Goal: Navigation & Orientation: Find specific page/section

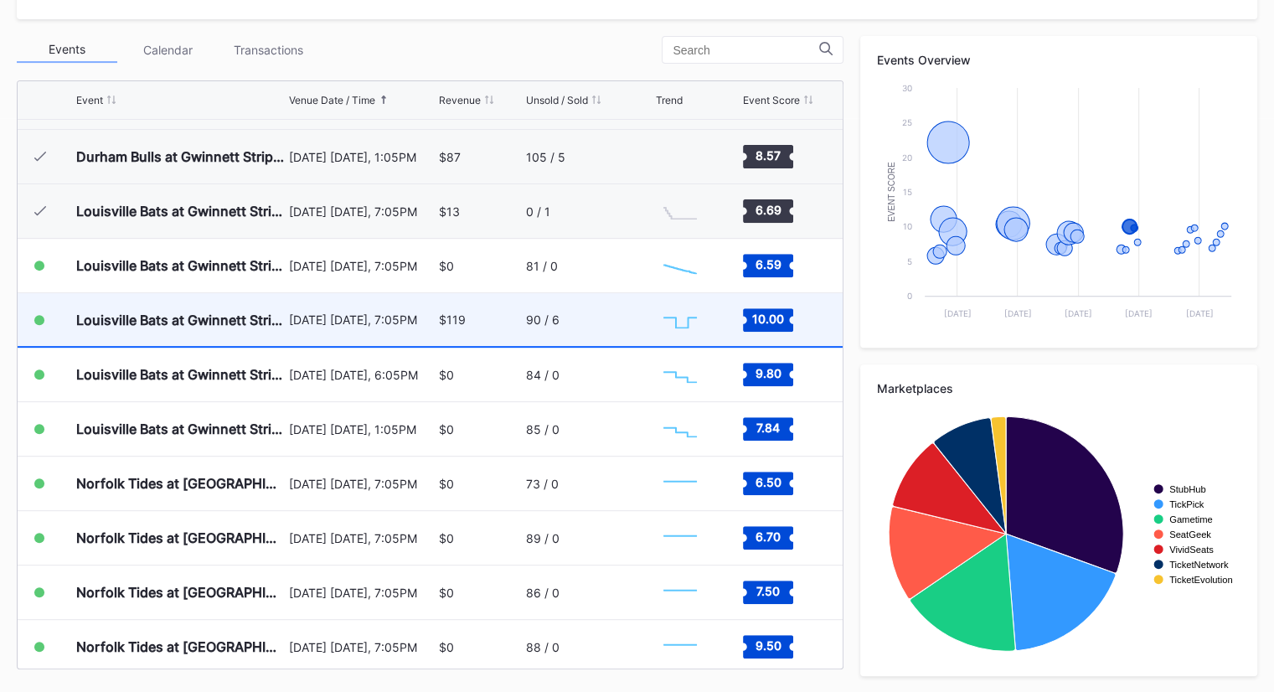
scroll to position [749, 0]
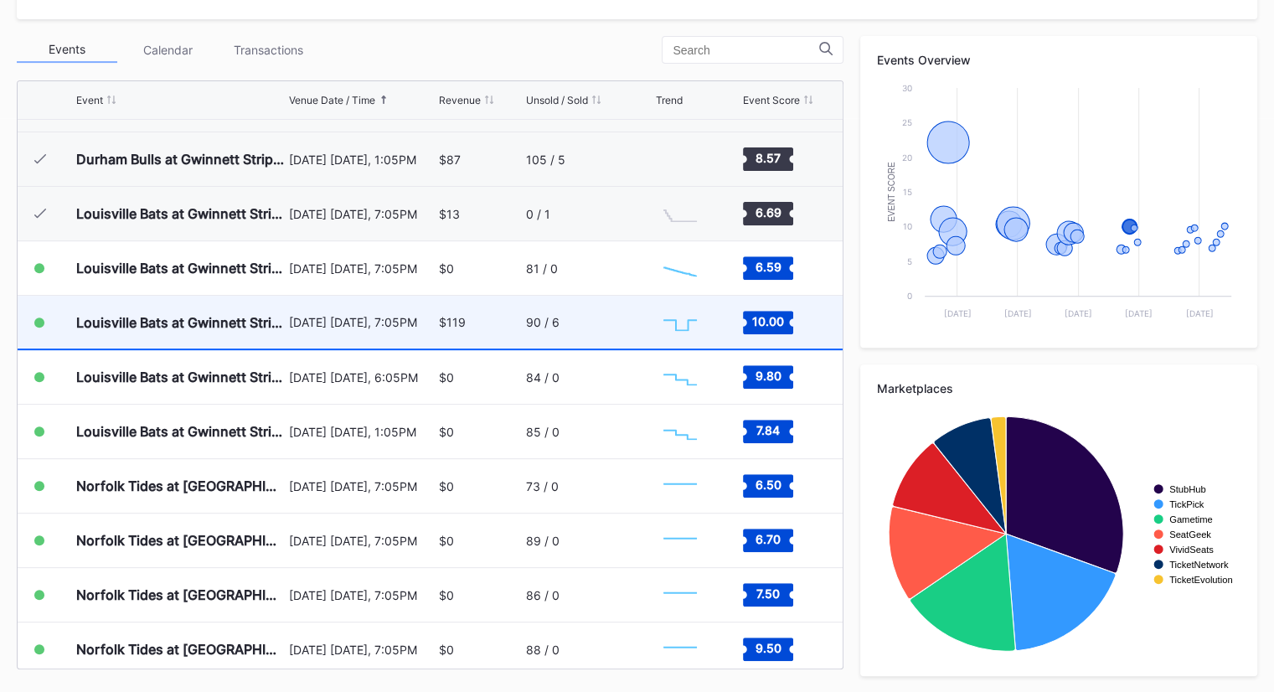
click at [358, 335] on div "[DATE] [DATE], 7:05PM" at bounding box center [362, 322] width 146 height 53
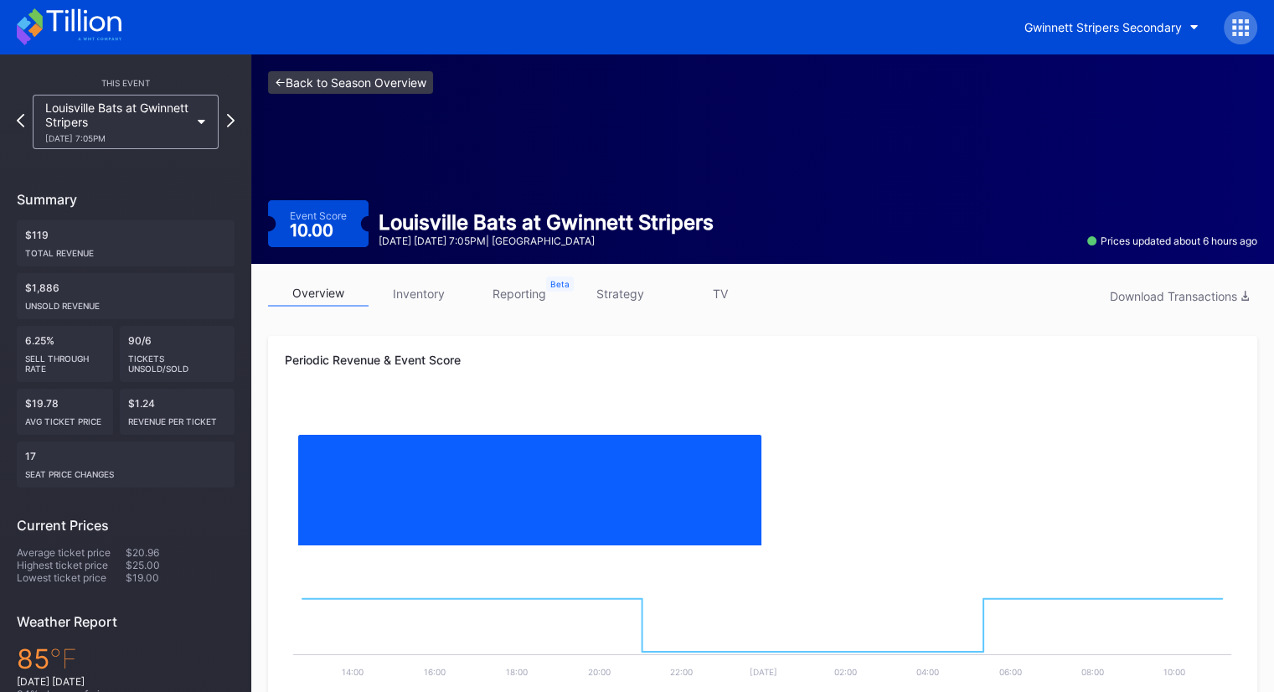
click at [312, 78] on link "<- Back to Season Overview" at bounding box center [350, 82] width 165 height 23
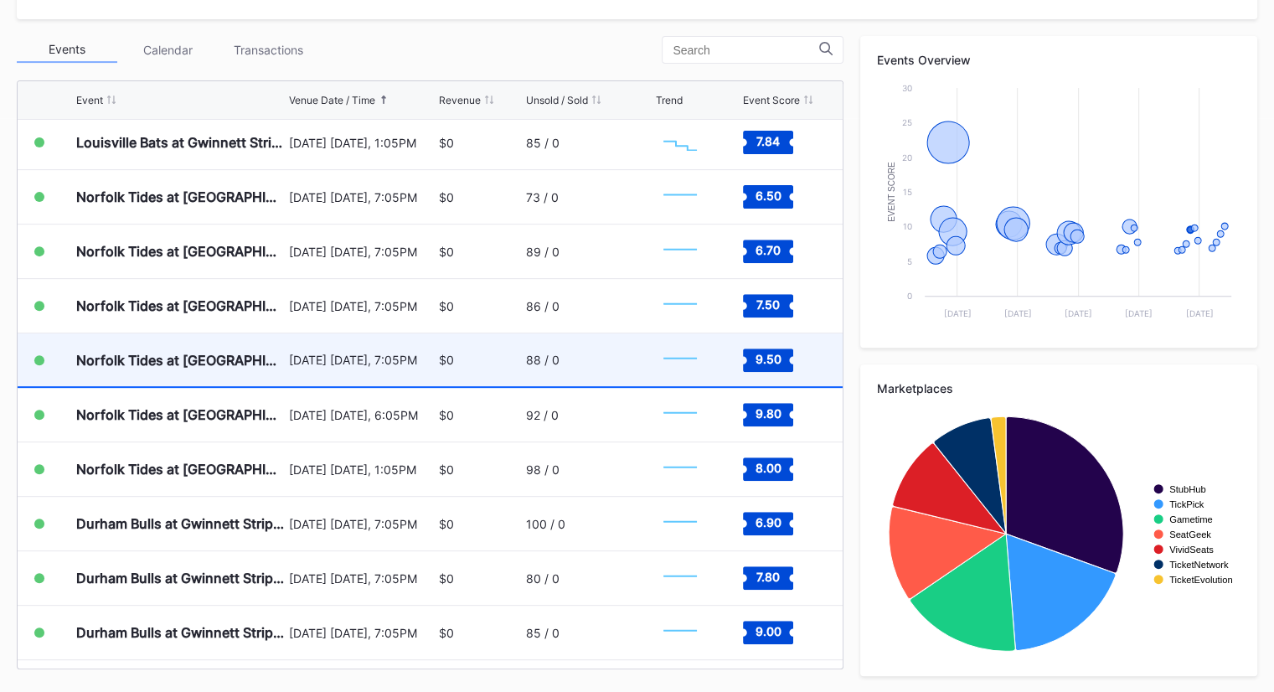
scroll to position [1084, 0]
